Goal: Task Accomplishment & Management: Complete application form

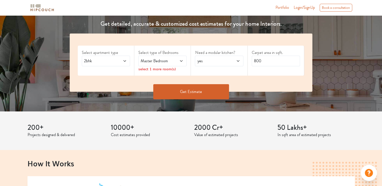
scroll to position [76, 0]
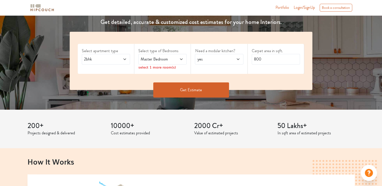
click at [121, 59] on span at bounding box center [121, 59] width 11 height 6
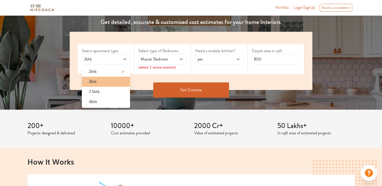
click at [109, 83] on div "3bhk" at bounding box center [107, 82] width 45 height 6
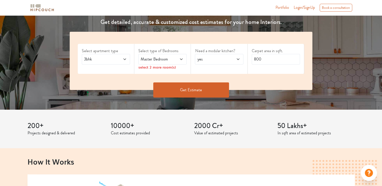
click at [165, 60] on span "Master Bedroom" at bounding box center [156, 59] width 33 height 6
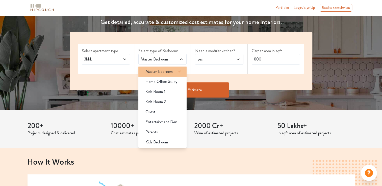
click at [166, 72] on span "Master Bedroom" at bounding box center [159, 72] width 27 height 6
click at [174, 36] on div "Select apartment type 3bhk Select type of Bedrooms Master Bedroom Master Bedroo…" at bounding box center [191, 61] width 243 height 58
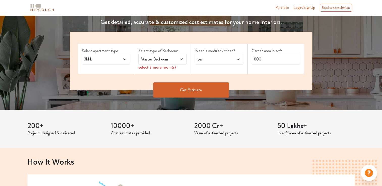
click at [183, 58] on icon at bounding box center [181, 59] width 4 height 4
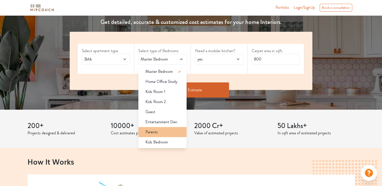
click at [164, 131] on div "Parents" at bounding box center [163, 132] width 45 height 6
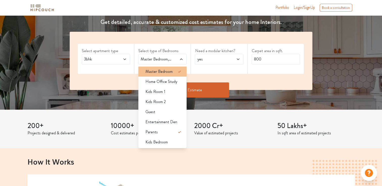
click at [179, 74] on icon at bounding box center [180, 72] width 6 height 6
click at [160, 59] on span "Master Bedroom,Parents" at bounding box center [156, 59] width 33 height 6
click at [165, 71] on span "Master Bedroom" at bounding box center [159, 72] width 27 height 6
click at [206, 73] on div "Need a modular kitchen? yes" at bounding box center [219, 59] width 57 height 30
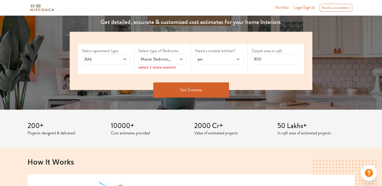
click at [182, 60] on icon at bounding box center [181, 59] width 4 height 4
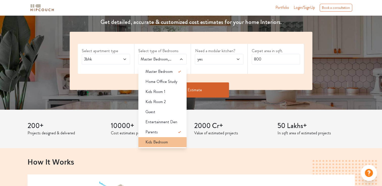
click at [164, 141] on span "Kids Bedroom" at bounding box center [157, 142] width 22 height 6
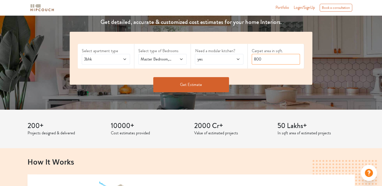
drag, startPoint x: 268, startPoint y: 61, endPoint x: 251, endPoint y: 61, distance: 17.4
click at [251, 61] on div "Carpet area in sqft. 800" at bounding box center [276, 56] width 57 height 25
type input "1800"
click at [200, 85] on button "Get Estimate" at bounding box center [191, 84] width 76 height 15
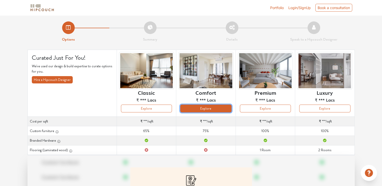
click at [226, 106] on button "Explore" at bounding box center [205, 109] width 51 height 8
click at [216, 107] on button "Explore" at bounding box center [205, 109] width 51 height 8
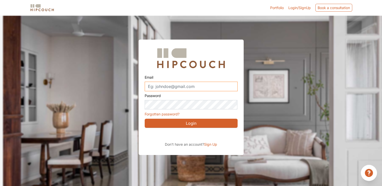
click at [173, 87] on input "Email" at bounding box center [191, 87] width 93 height 10
type input "[EMAIL_ADDRESS][DOMAIN_NAME]"
click at [221, 124] on button "Login" at bounding box center [191, 123] width 93 height 9
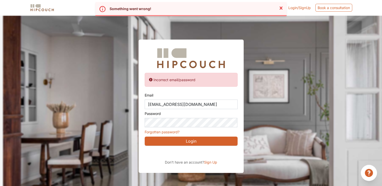
scroll to position [15, 0]
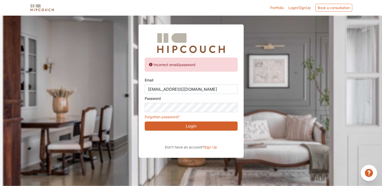
click at [206, 124] on button "Login" at bounding box center [191, 126] width 93 height 9
click at [189, 124] on button "Login" at bounding box center [191, 126] width 93 height 9
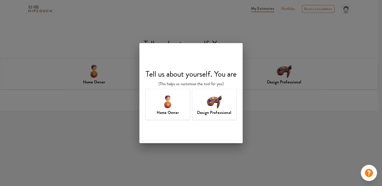
click at [216, 107] on img at bounding box center [214, 101] width 16 height 16
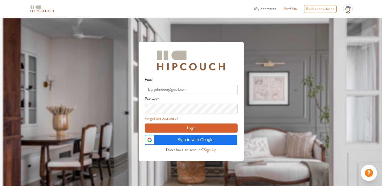
scroll to position [18, 0]
